Goal: Information Seeking & Learning: Check status

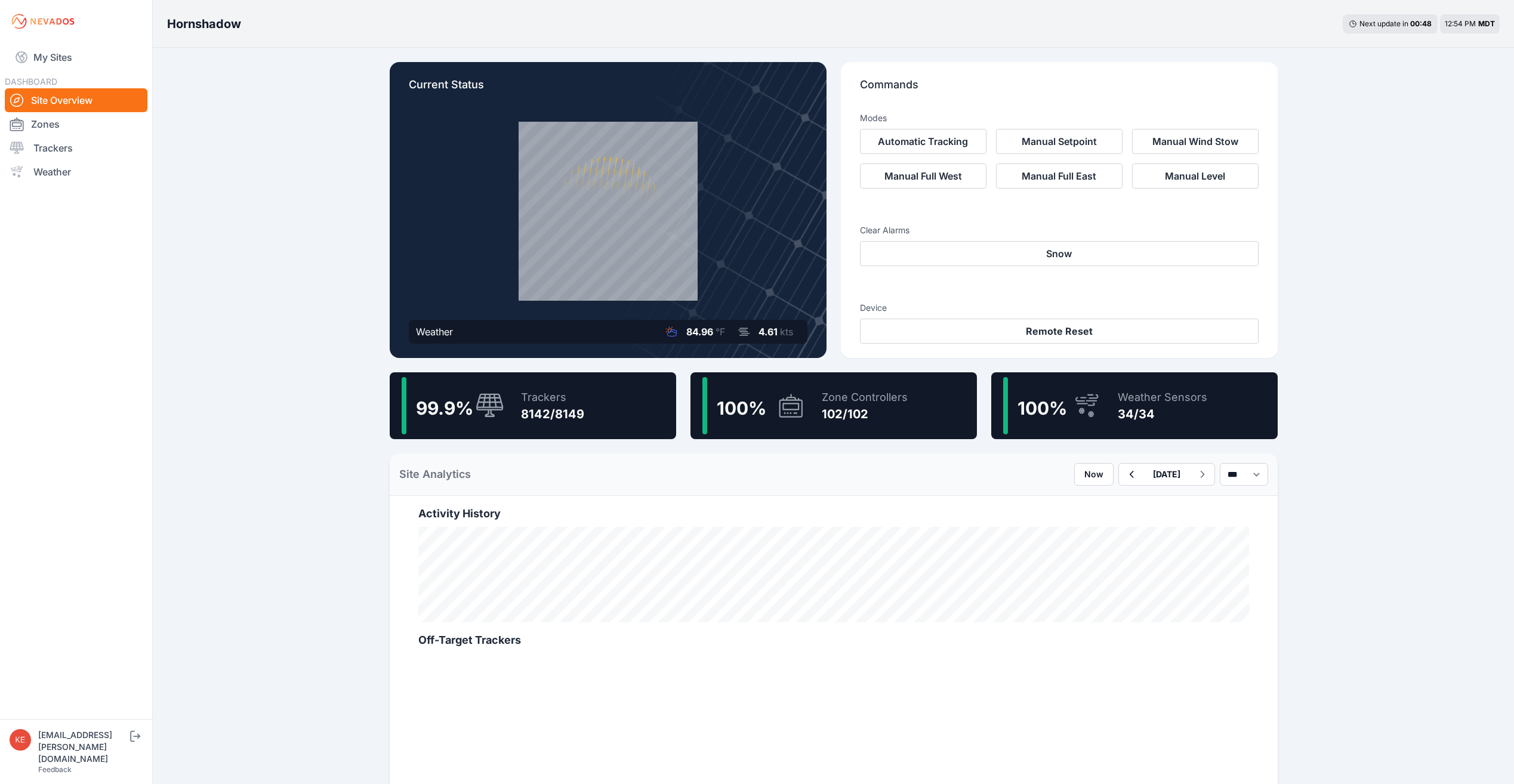
click at [575, 401] on div "Trackers" at bounding box center [552, 397] width 63 height 17
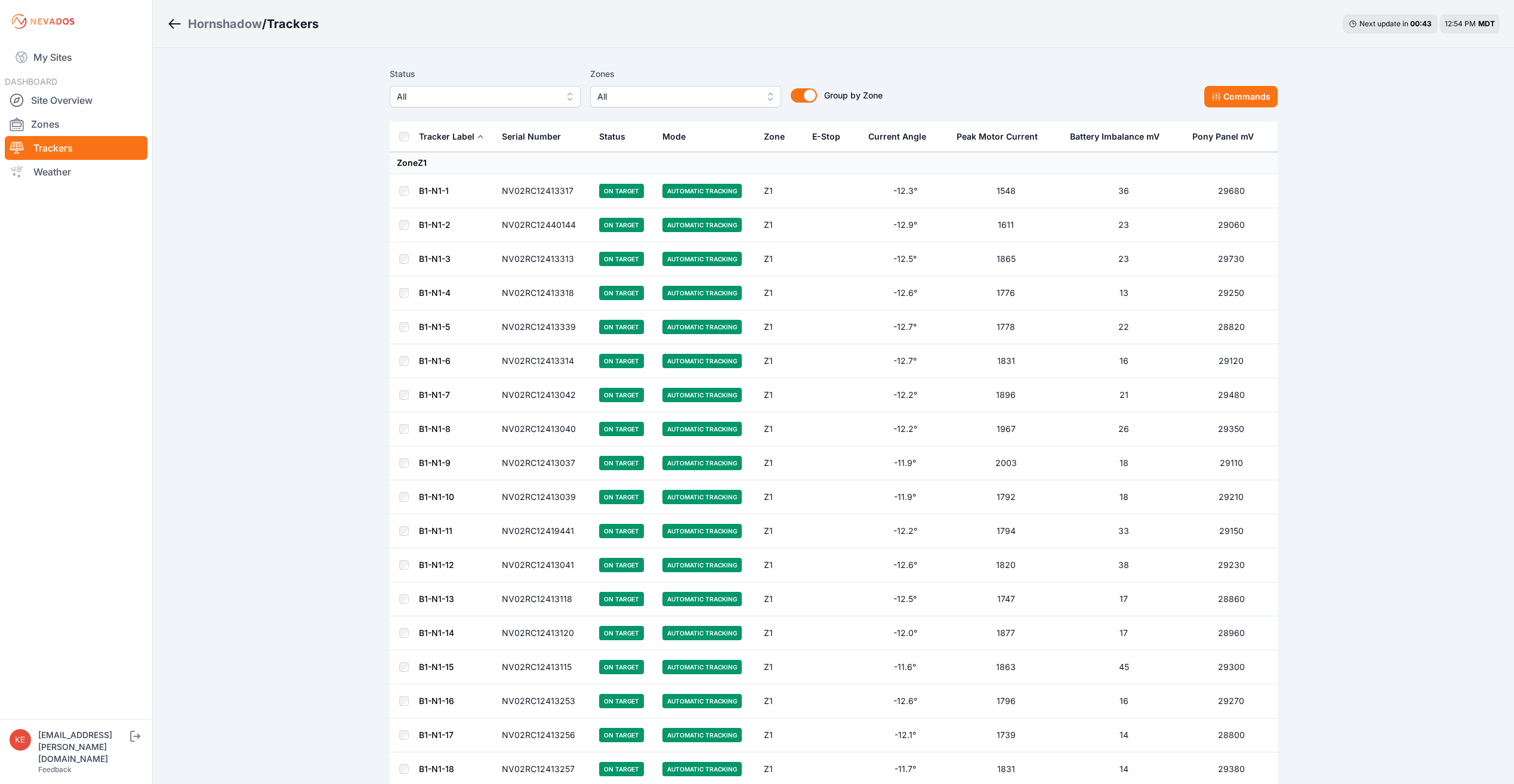
click at [771, 100] on button "All" at bounding box center [686, 97] width 191 height 22
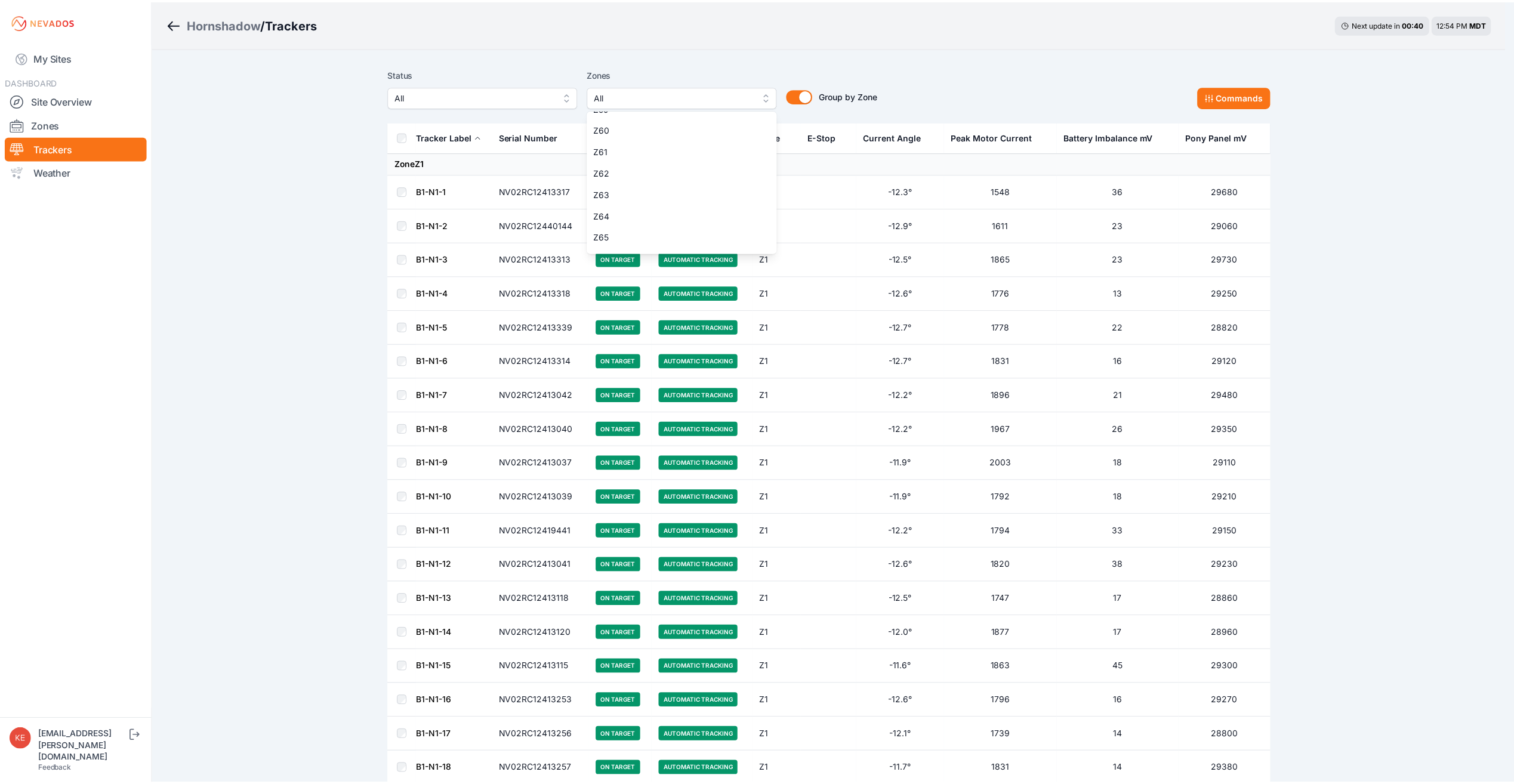
scroll to position [1193, 0]
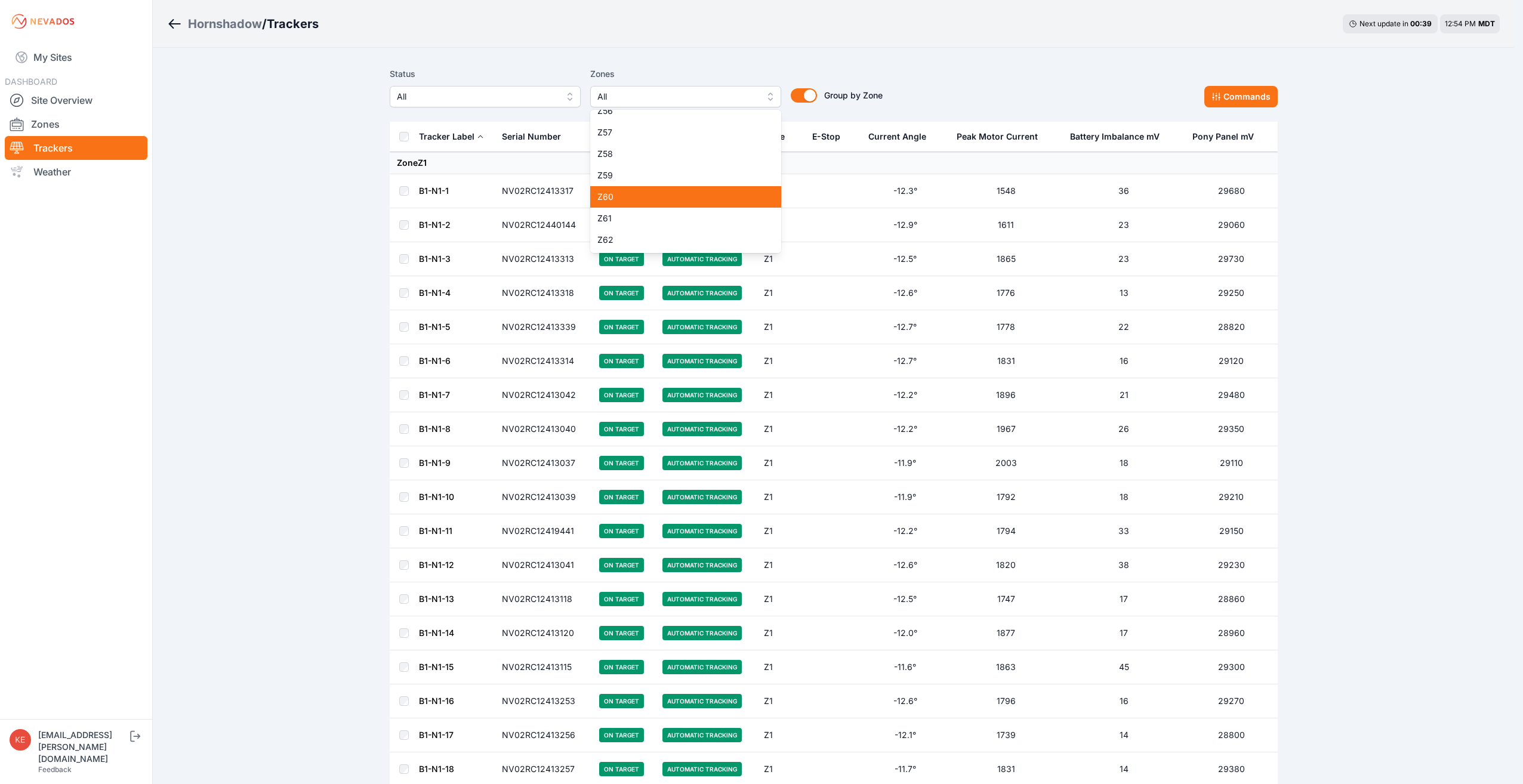
click at [643, 195] on span "Z60" at bounding box center [678, 196] width 162 height 12
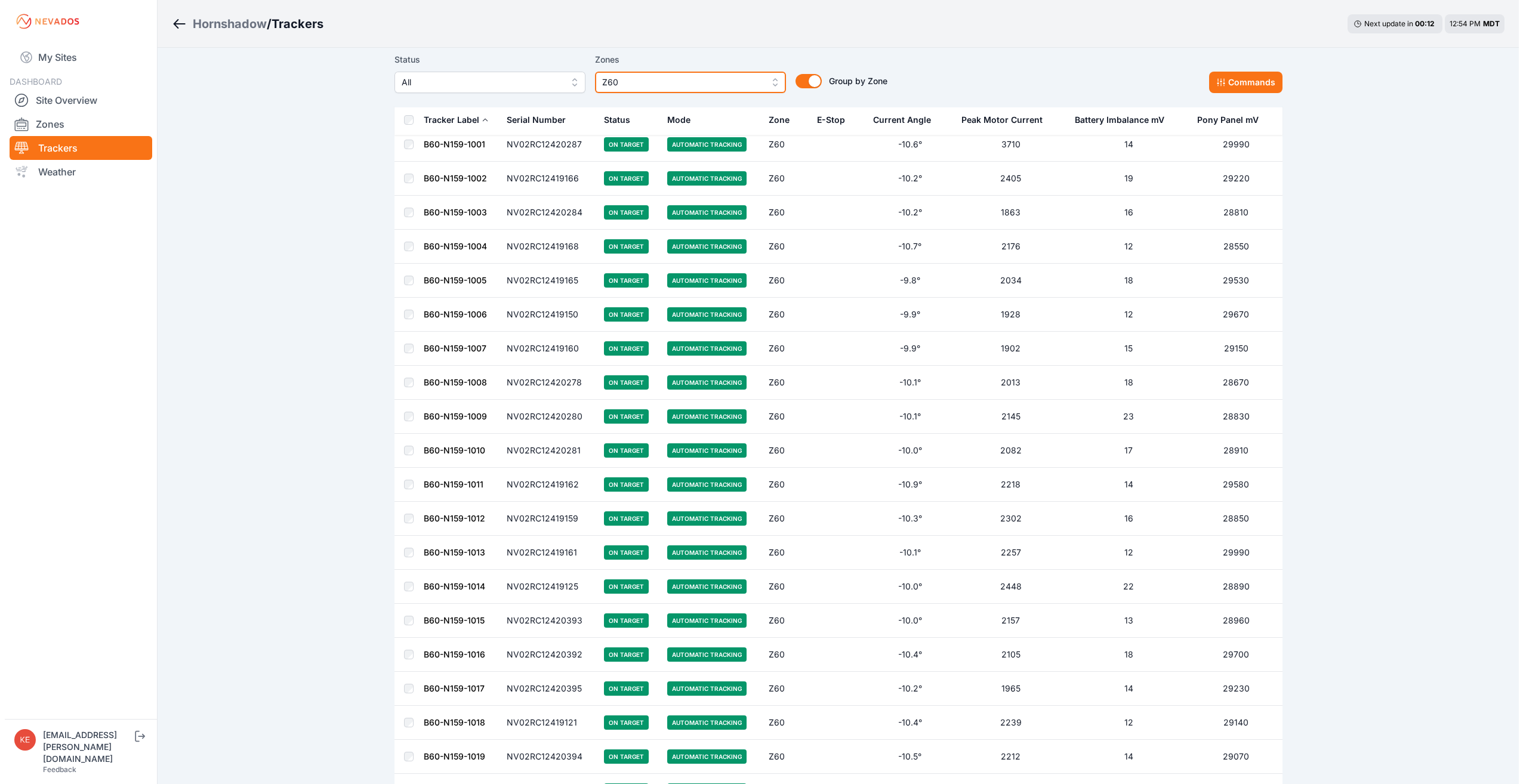
scroll to position [2083, 0]
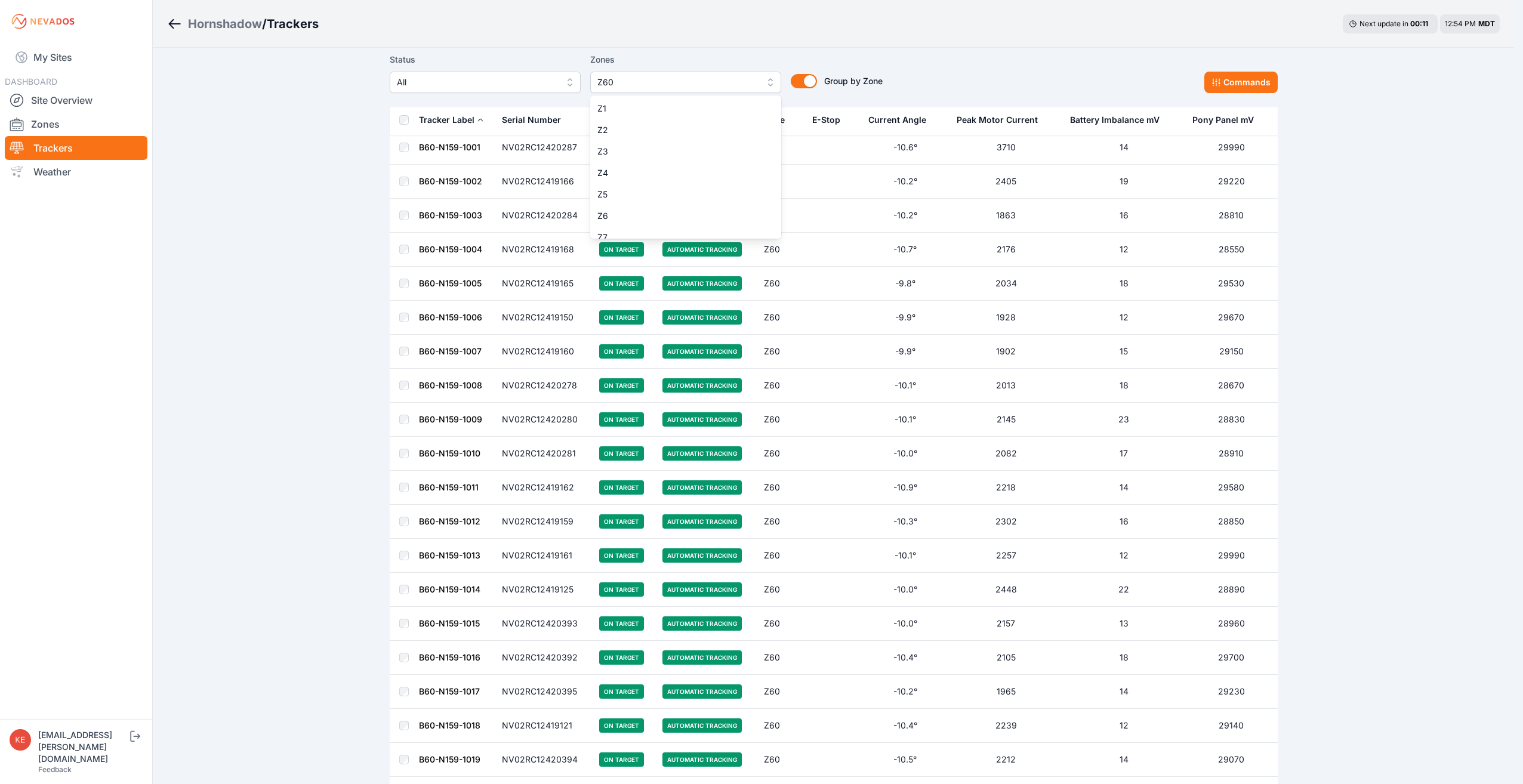
click at [771, 81] on button "Z60" at bounding box center [686, 82] width 191 height 22
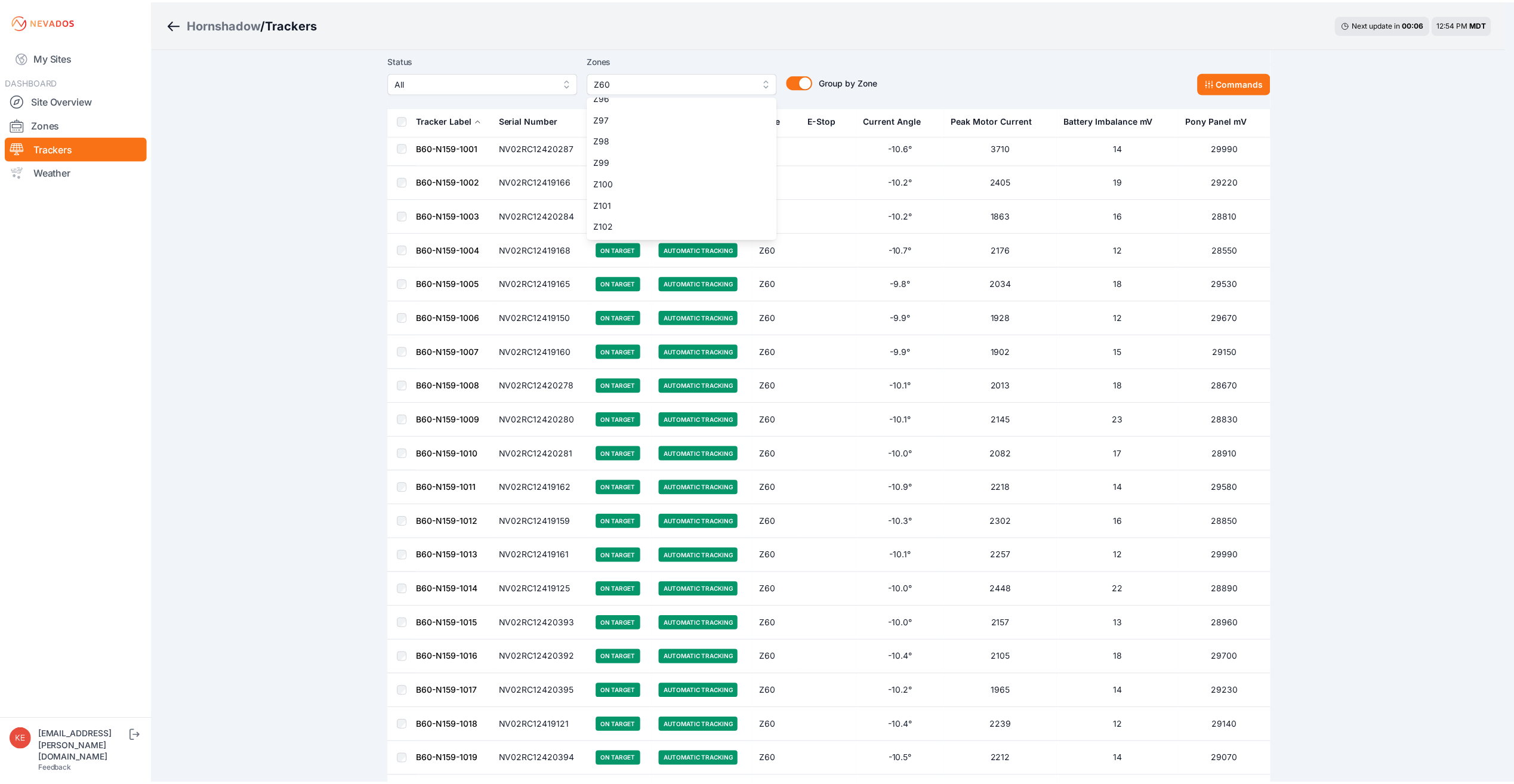
scroll to position [0, 0]
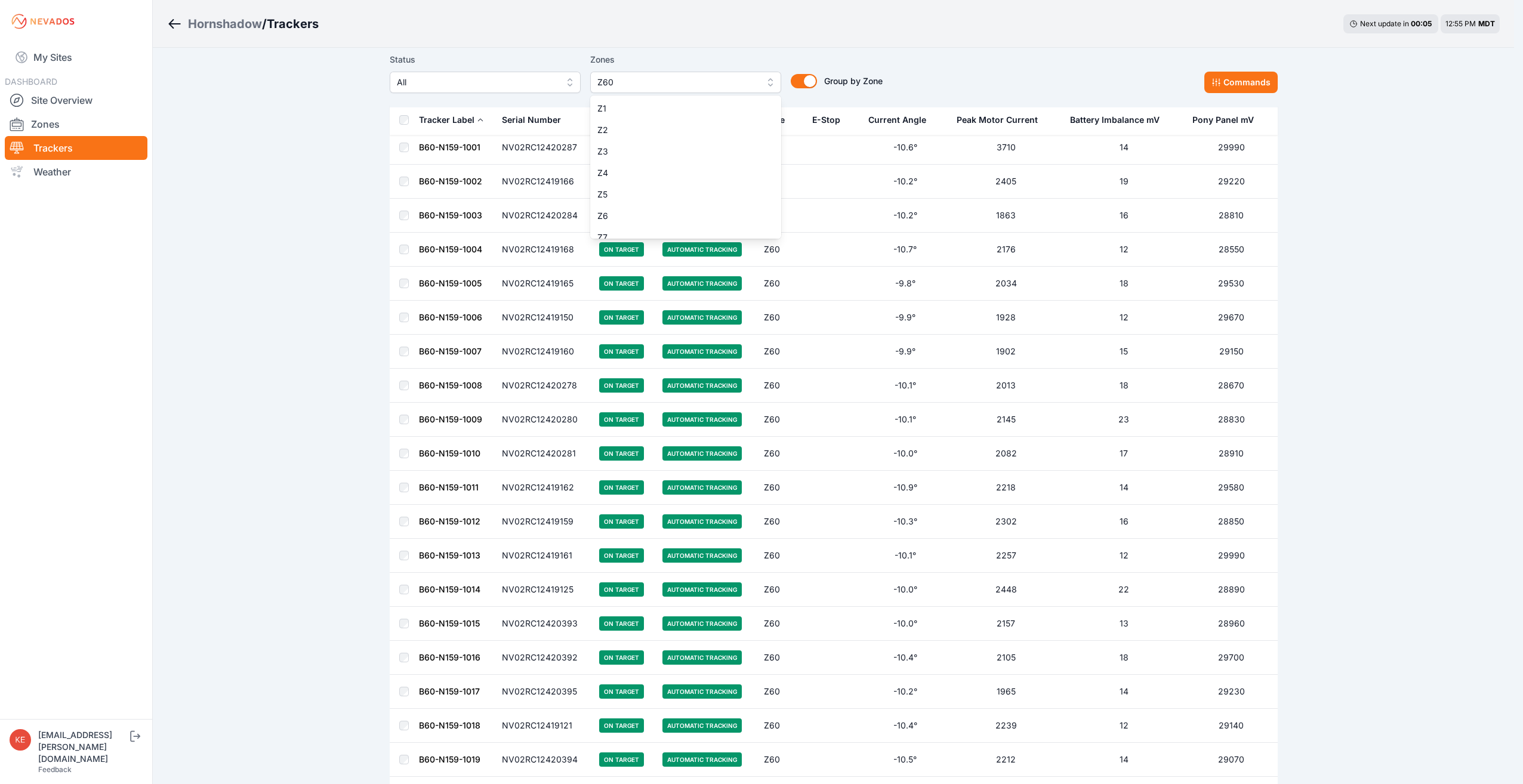
click at [562, 59] on div "Status All Zones Z60 Z1 Z2 Z3 Z4 Z5 Z6 Z7 Z8 Z9 Z10 Z11 Z12 Z13 Z14 Z15 Z16 Z17…" at bounding box center [636, 73] width 493 height 40
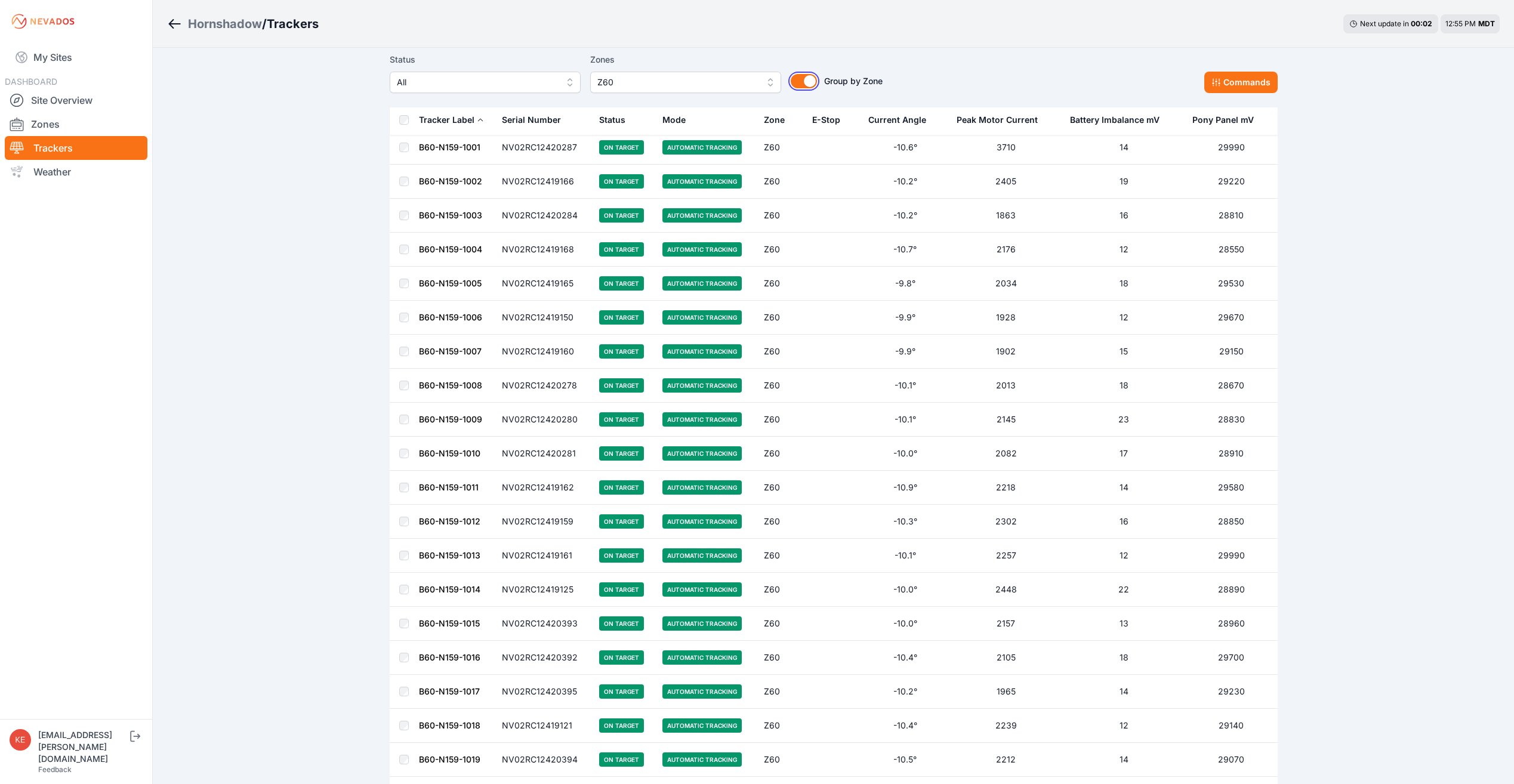
click at [807, 78] on button "Group by Zone" at bounding box center [804, 81] width 26 height 14
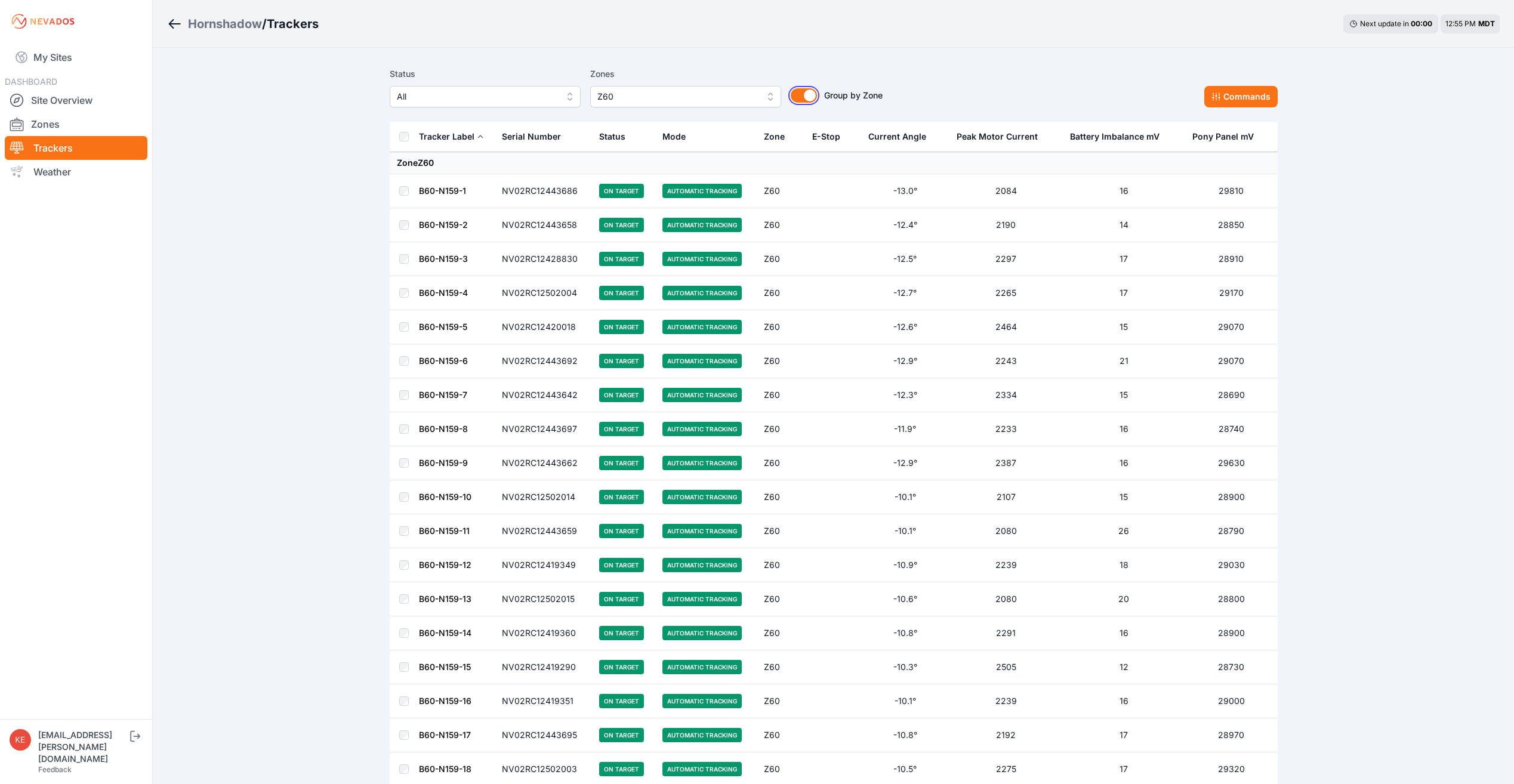
scroll to position [2083, 0]
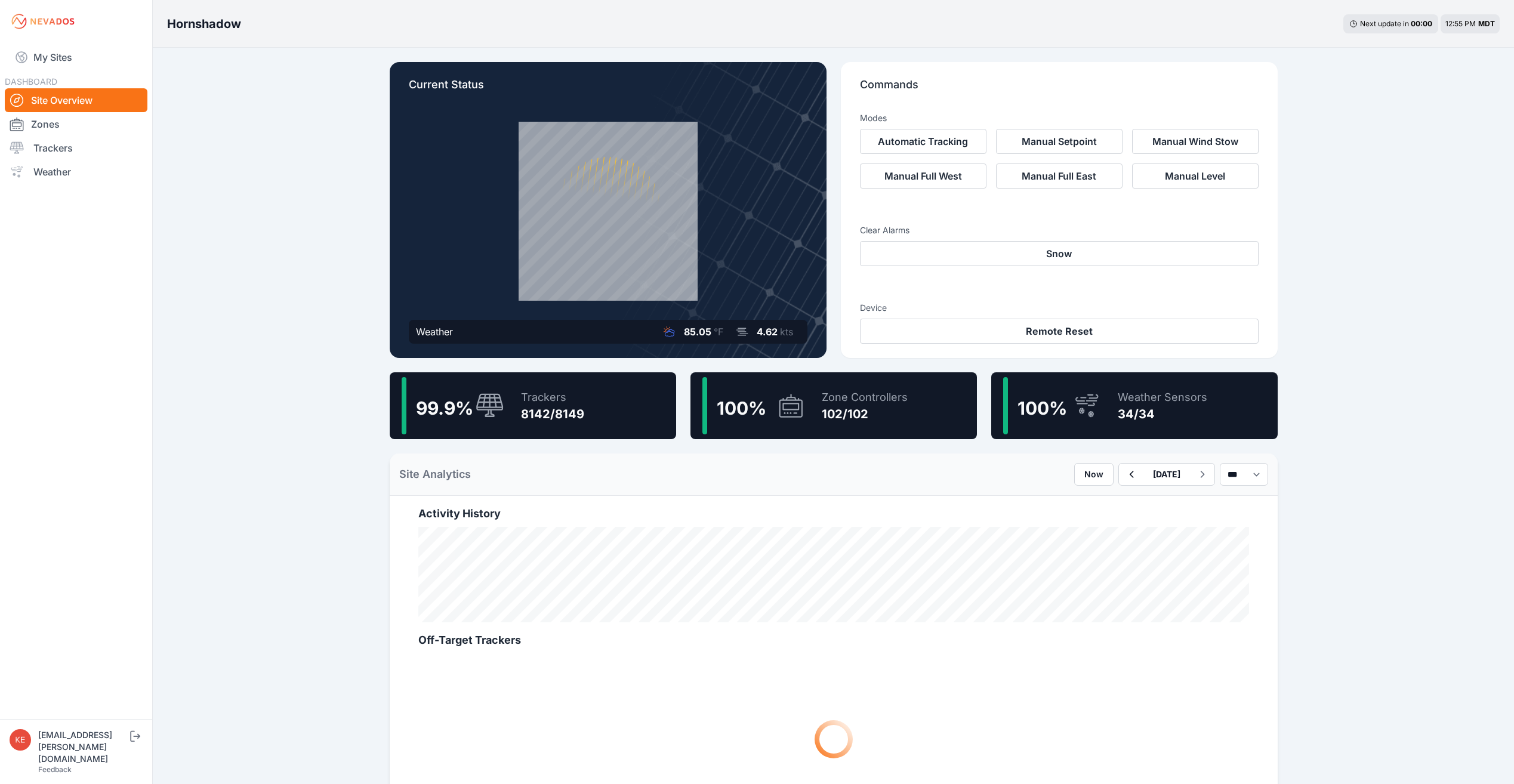
click at [519, 403] on div "Trackers 8142/8149" at bounding box center [546, 406] width 75 height 57
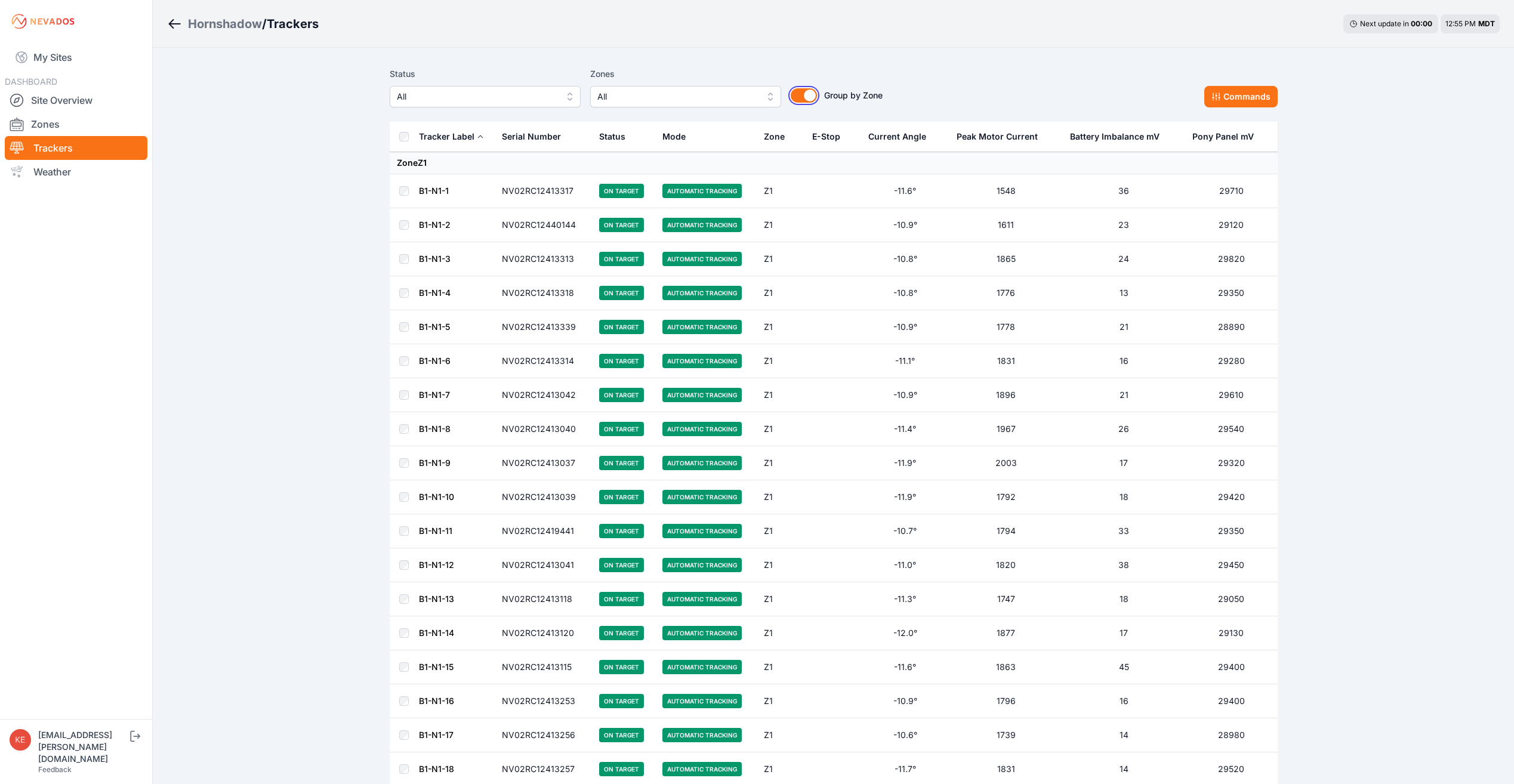
click at [811, 92] on button "Group by Zone" at bounding box center [804, 95] width 26 height 14
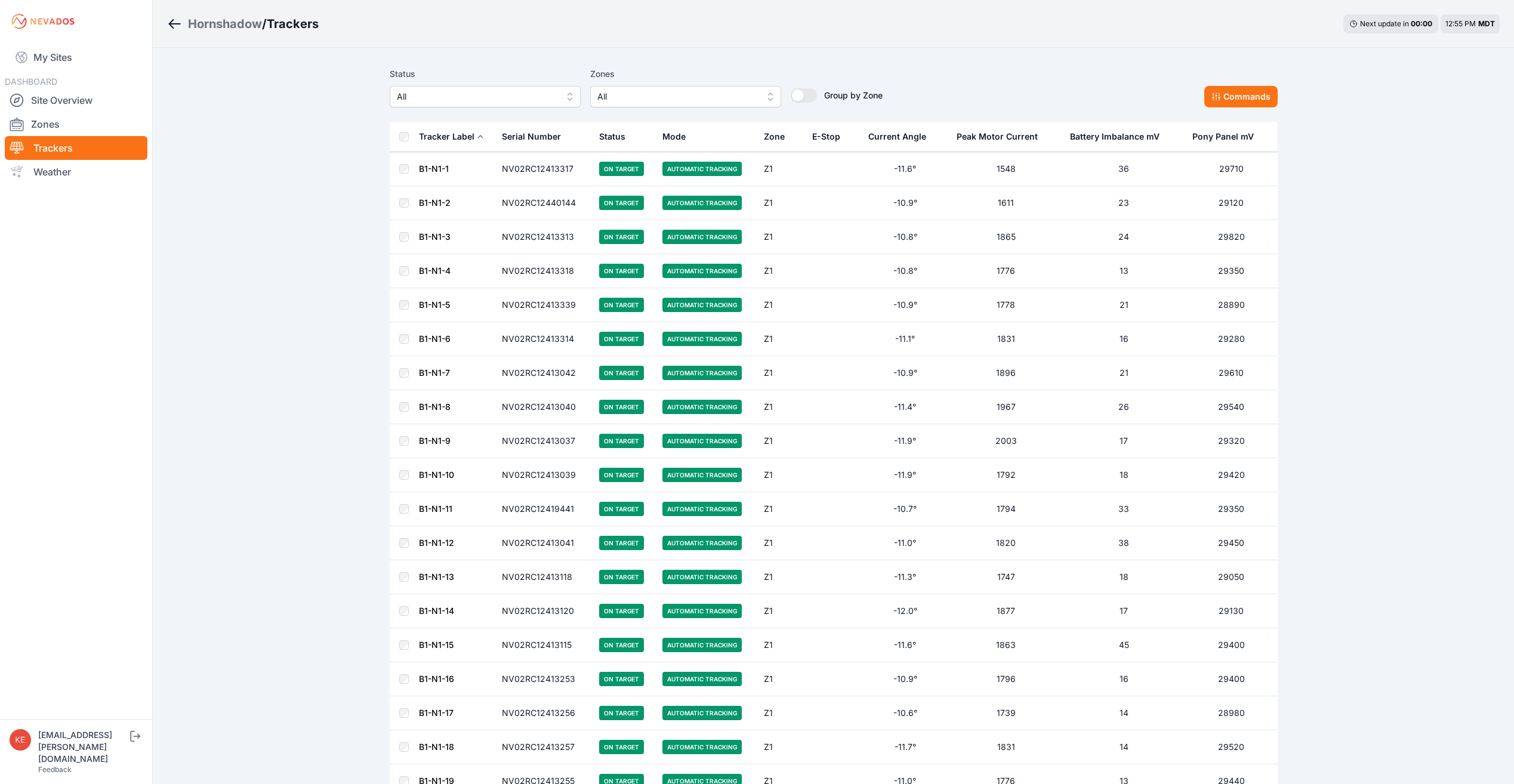
click at [823, 135] on div "E-Stop" at bounding box center [826, 136] width 28 height 12
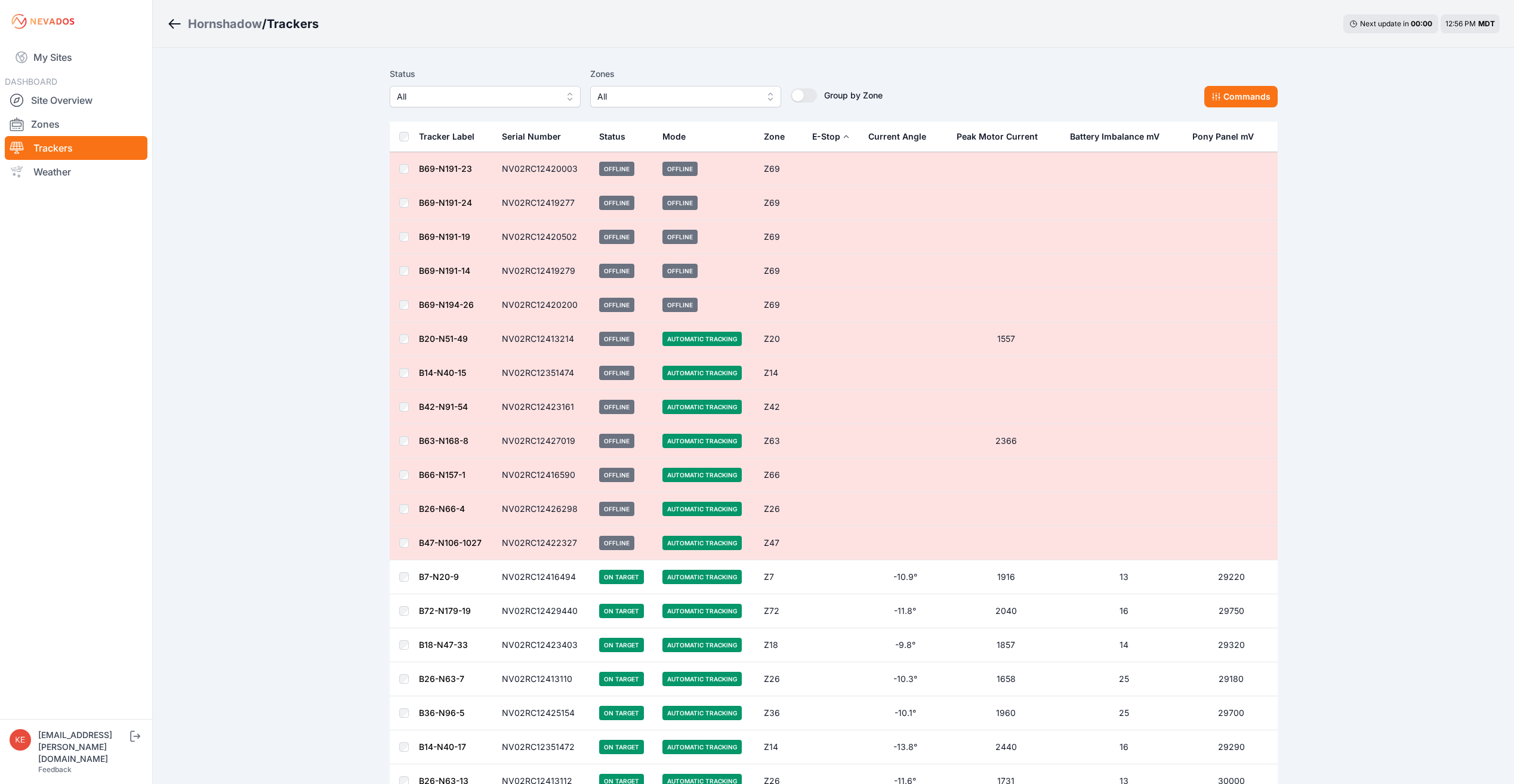
click at [826, 138] on div "E-Stop" at bounding box center [826, 136] width 28 height 12
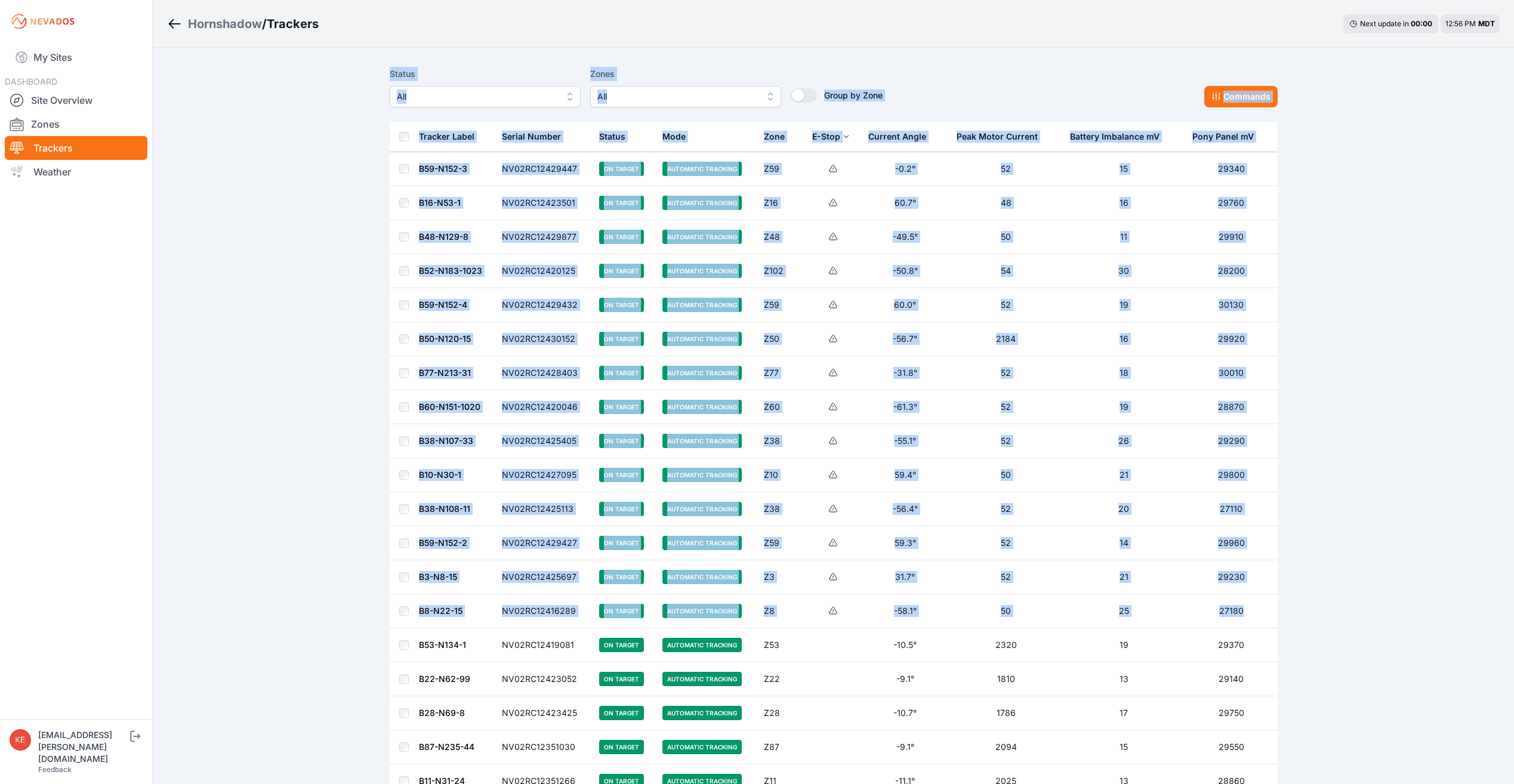
drag, startPoint x: 375, startPoint y: 72, endPoint x: 1275, endPoint y: 599, distance: 1042.9
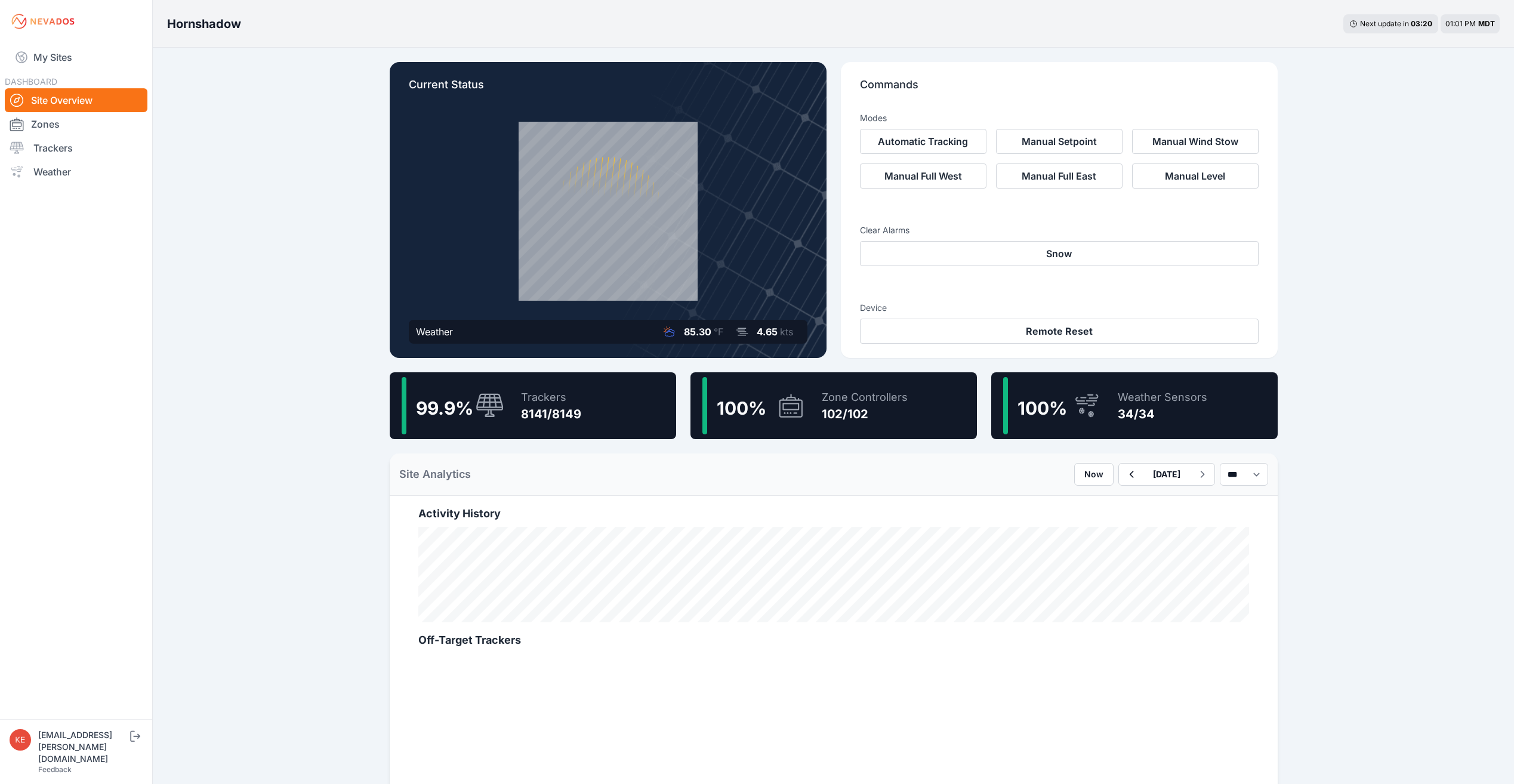
click at [473, 409] on div at bounding box center [487, 405] width 33 height 26
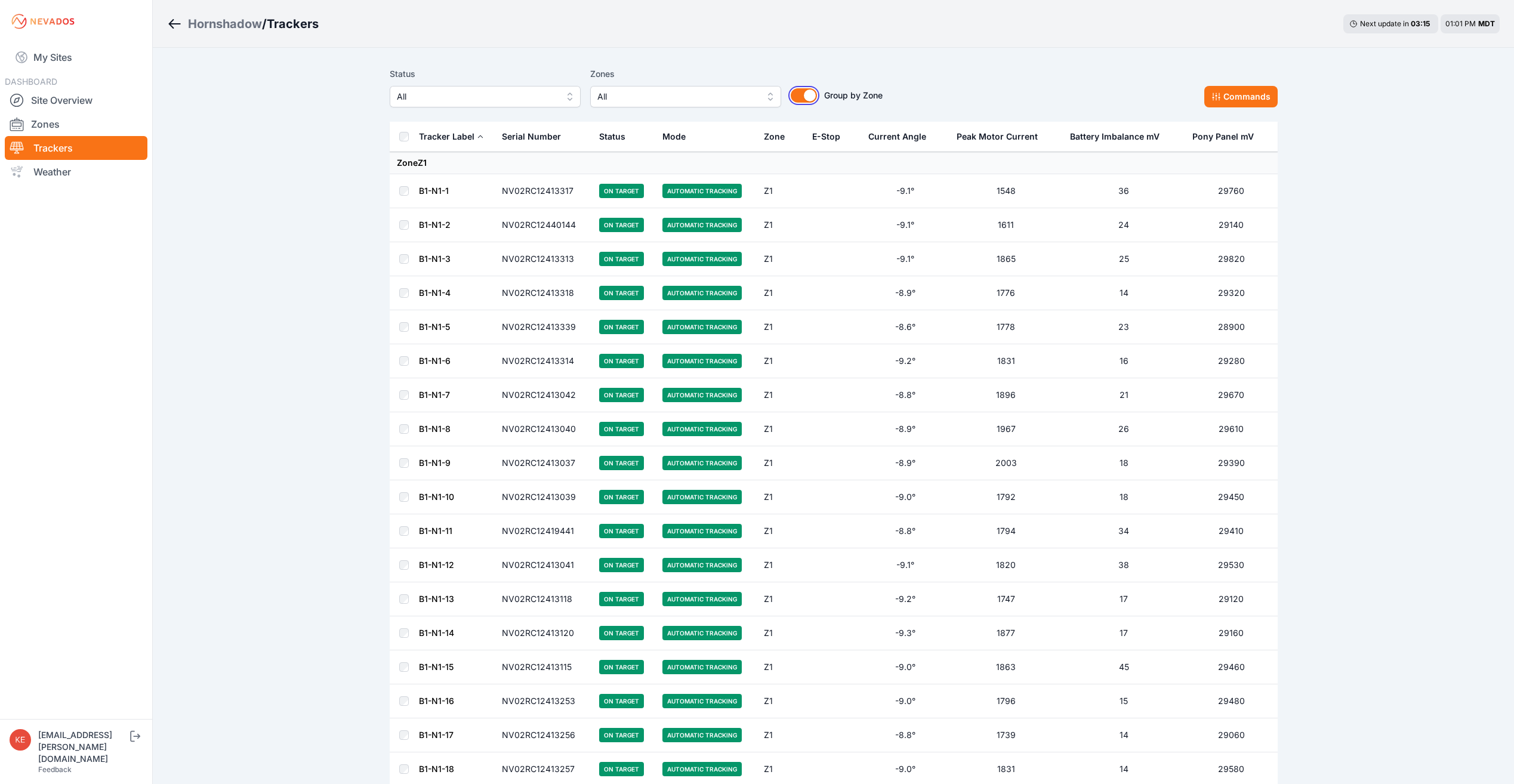
click at [807, 94] on button "Group by Zone" at bounding box center [804, 95] width 26 height 14
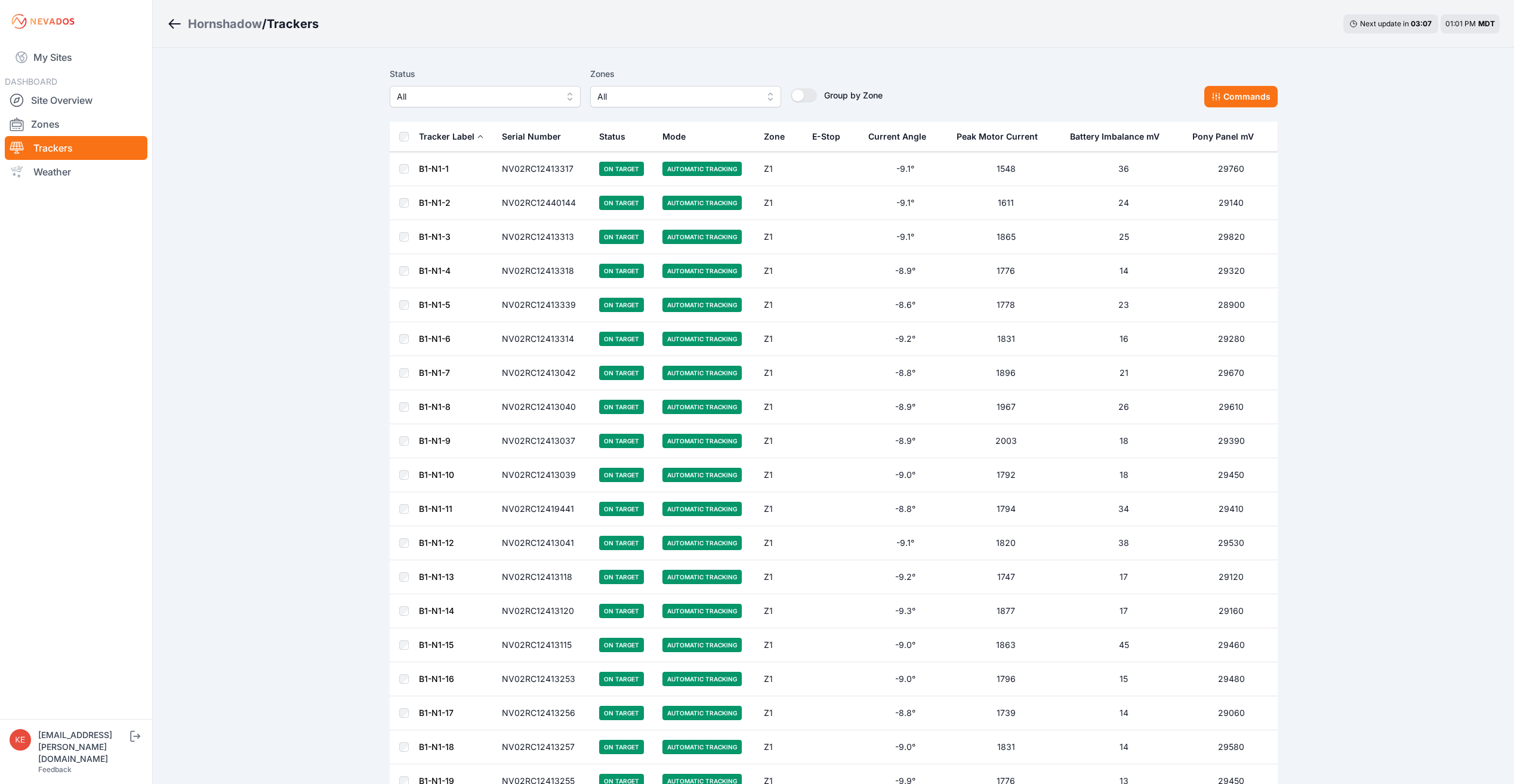
click at [820, 136] on div "E-Stop" at bounding box center [826, 136] width 28 height 12
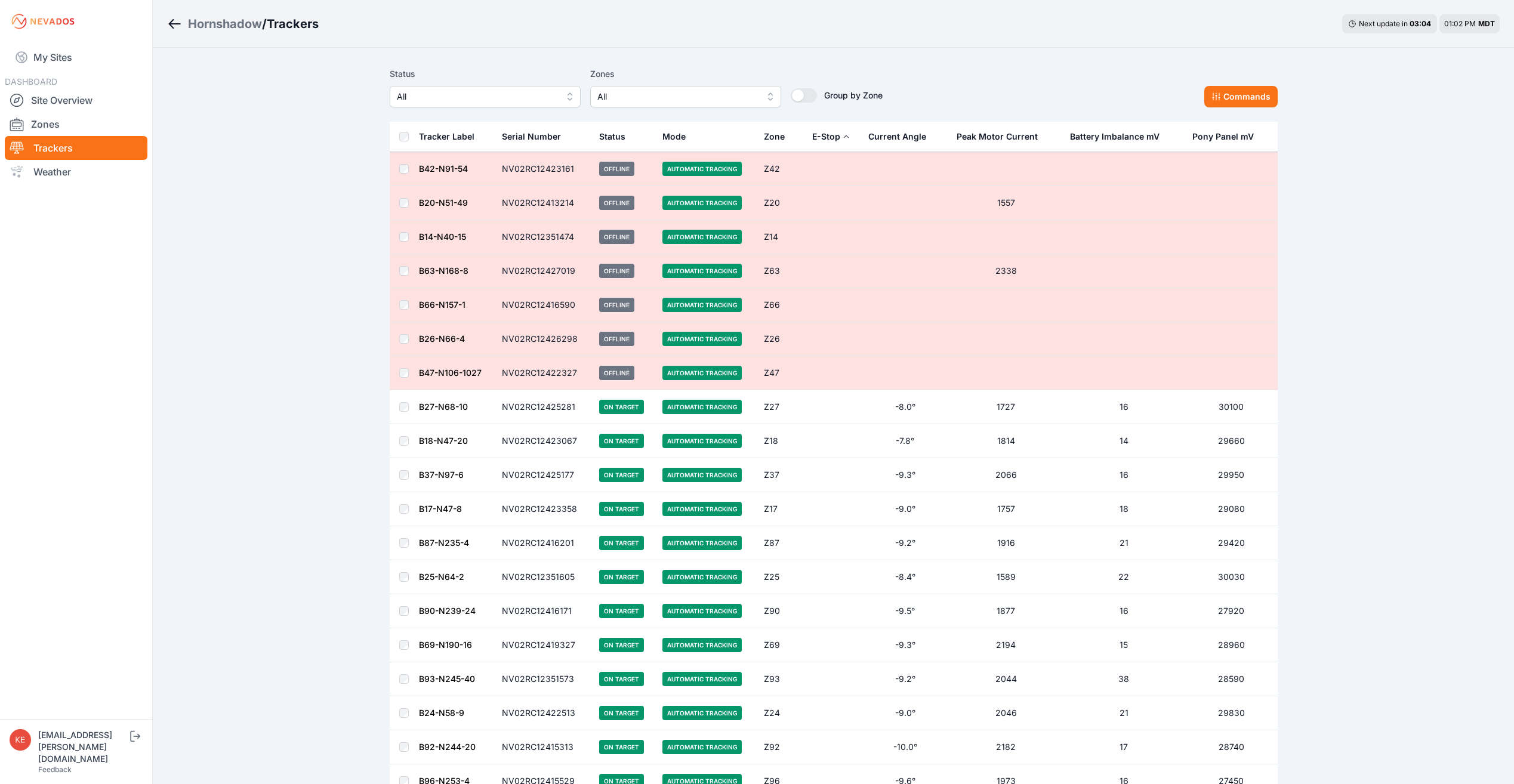
click at [821, 136] on div "E-Stop" at bounding box center [826, 136] width 28 height 12
